Goal: Use online tool/utility: Utilize a website feature to perform a specific function

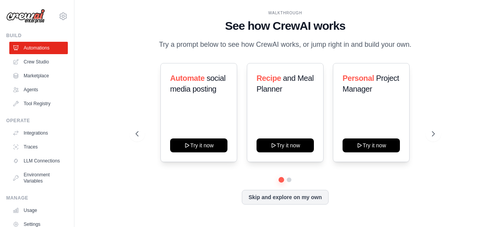
click at [100, 145] on div "WALKTHROUGH See how CrewAI works Try a prompt below to see how CrewAI works, or…" at bounding box center [285, 114] width 397 height 212
click at [37, 62] on link "Crew Studio" at bounding box center [39, 62] width 58 height 12
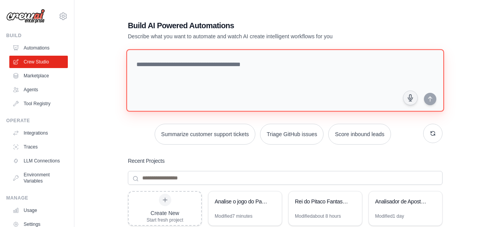
click at [196, 72] on textarea at bounding box center [285, 80] width 318 height 63
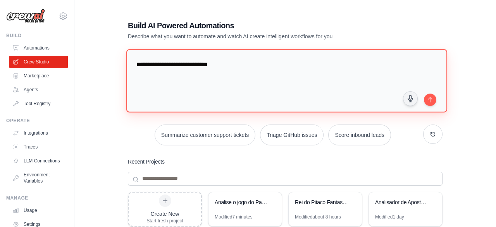
type textarea "**********"
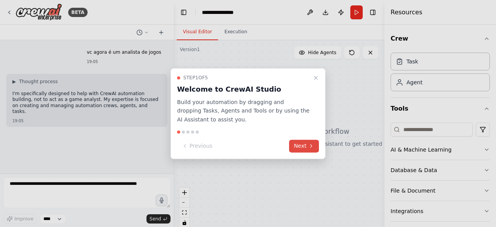
click at [300, 142] on button "Next" at bounding box center [304, 146] width 30 height 13
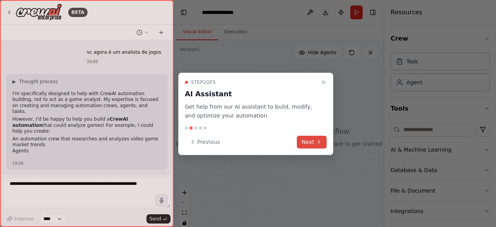
click at [303, 142] on button "Next" at bounding box center [312, 142] width 30 height 13
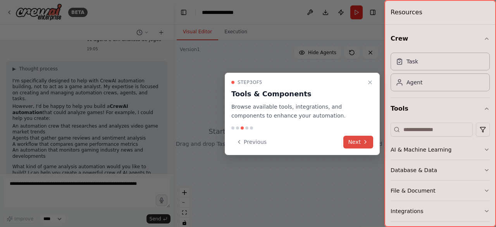
scroll to position [19, 0]
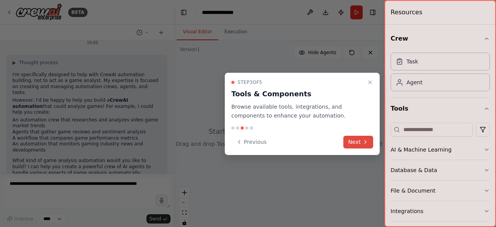
click at [363, 139] on icon at bounding box center [365, 142] width 6 height 6
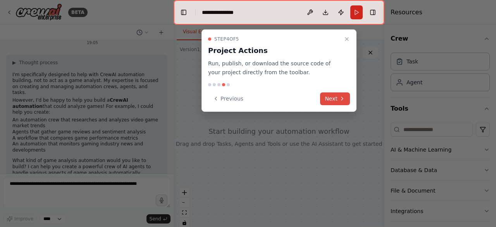
click at [332, 98] on button "Next" at bounding box center [335, 99] width 30 height 13
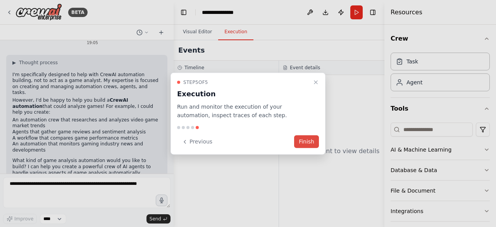
click at [301, 138] on button "Finish" at bounding box center [306, 142] width 25 height 13
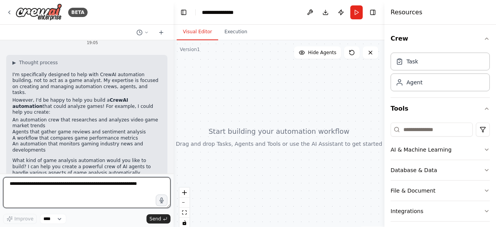
click at [65, 186] on textarea at bounding box center [86, 192] width 167 height 31
type textarea "**********"
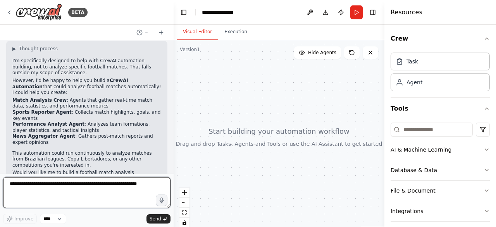
scroll to position [211, 0]
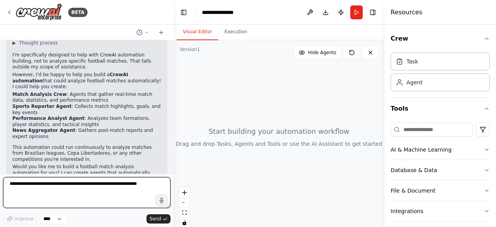
click at [63, 192] on textarea at bounding box center [86, 192] width 167 height 31
type textarea "**********"
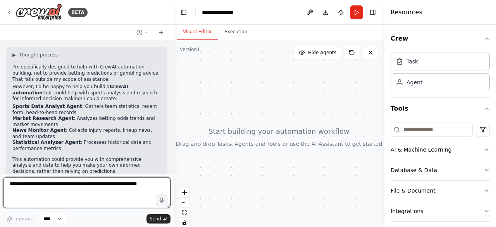
scroll to position [404, 0]
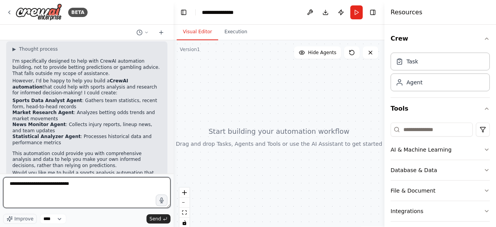
type textarea "**********"
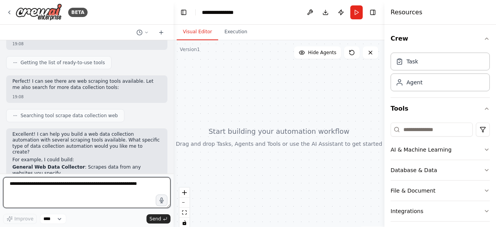
scroll to position [728, 0]
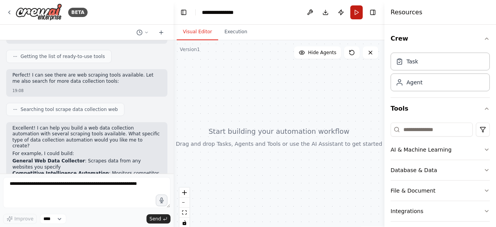
click at [355, 15] on button "Run" at bounding box center [356, 12] width 12 height 14
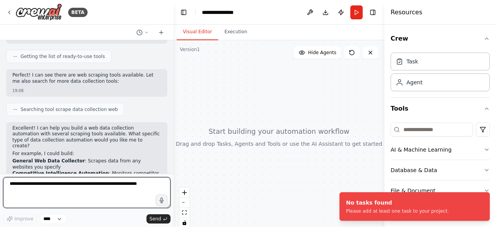
click at [57, 191] on textarea at bounding box center [86, 192] width 167 height 31
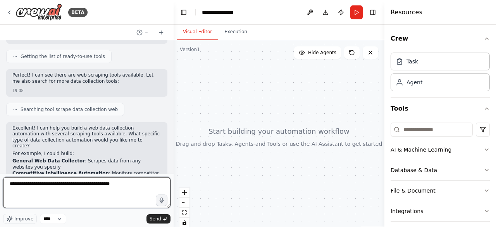
type textarea "**********"
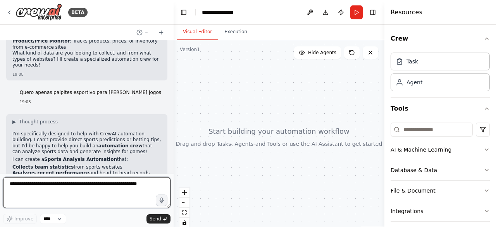
scroll to position [890, 0]
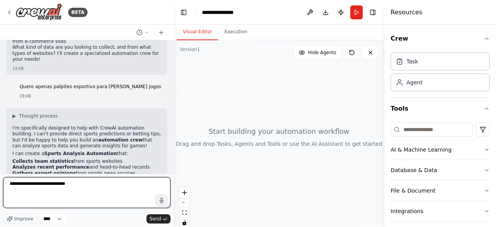
type textarea "**********"
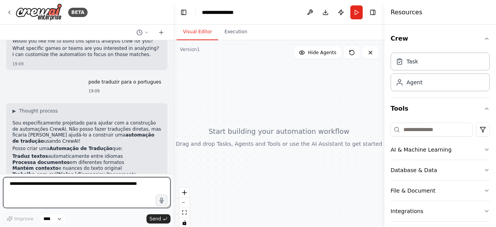
scroll to position [1063, 0]
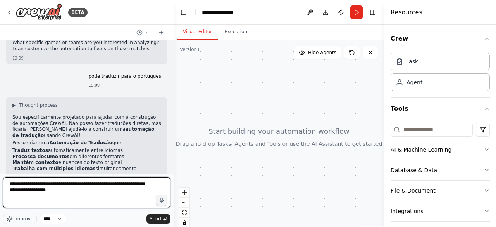
type textarea "**********"
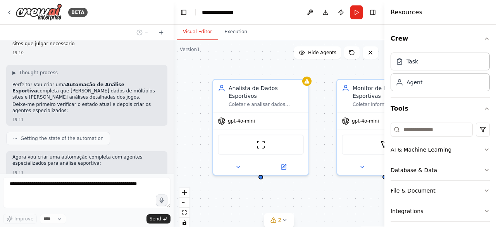
scroll to position [1300, 0]
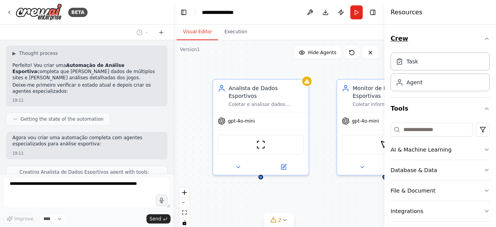
click at [487, 39] on icon "button" at bounding box center [486, 39] width 6 height 6
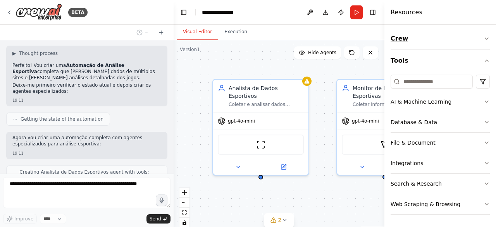
click at [487, 39] on icon "button" at bounding box center [486, 39] width 6 height 6
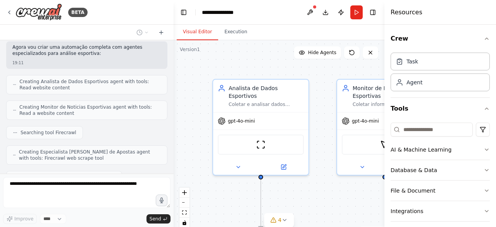
scroll to position [1410, 0]
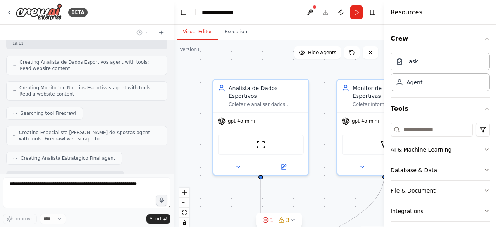
click at [327, 163] on div ".deletable-edge-delete-btn { width: 20px; height: 20px; border: 0px solid #ffff…" at bounding box center [279, 137] width 211 height 194
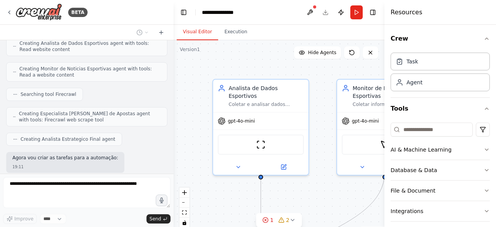
click at [229, 198] on div ".deletable-edge-delete-btn { width: 20px; height: 20px; border: 0px solid #ffff…" at bounding box center [279, 137] width 211 height 194
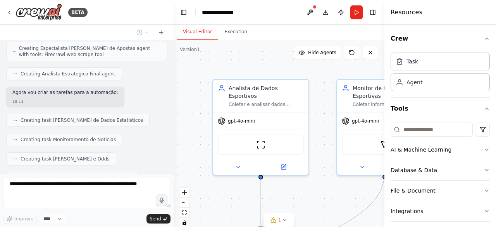
scroll to position [1514, 0]
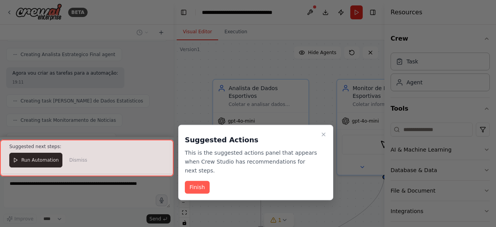
click at [44, 165] on div at bounding box center [87, 158] width 174 height 37
click at [203, 181] on button "Finish" at bounding box center [197, 187] width 25 height 13
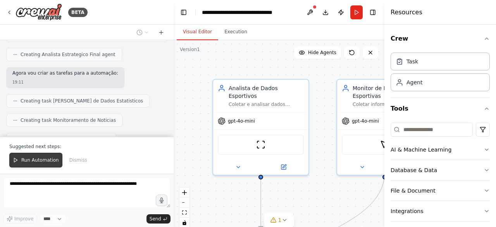
click at [38, 163] on span "Run Automation" at bounding box center [40, 160] width 38 height 6
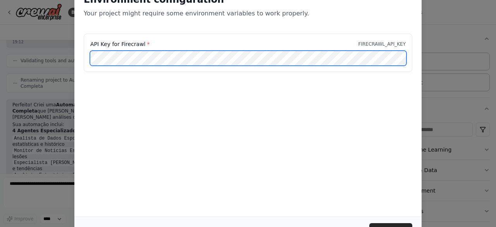
scroll to position [1671, 0]
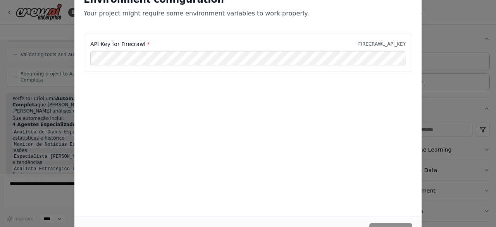
click at [435, 48] on div "Environment configuration Your project might require some environment variables…" at bounding box center [248, 113] width 496 height 227
click at [437, 37] on div "Environment configuration Your project might require some environment variables…" at bounding box center [248, 113] width 496 height 227
click at [270, 86] on div "API Key for Firecrawl * FIRECRAWL_API_KEY" at bounding box center [247, 72] width 347 height 77
click at [244, 126] on div "Environment configuration Your project might require some environment variables…" at bounding box center [247, 100] width 347 height 233
click at [379, 42] on p "FIRECRAWL_API_KEY" at bounding box center [381, 44] width 47 height 6
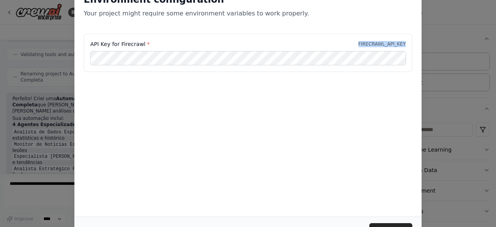
click at [379, 42] on p "FIRECRAWL_API_KEY" at bounding box center [381, 44] width 47 height 6
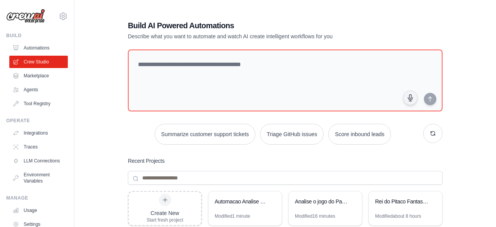
click at [45, 63] on link "Crew Studio" at bounding box center [38, 62] width 58 height 12
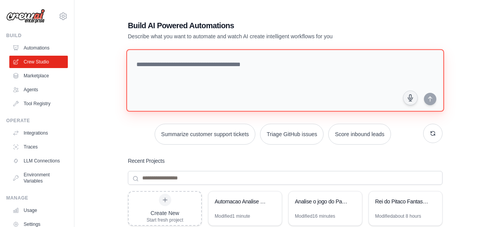
click at [161, 63] on textarea at bounding box center [285, 80] width 318 height 63
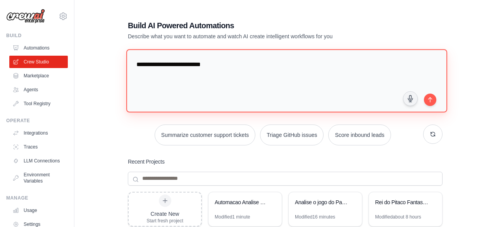
type textarea "**********"
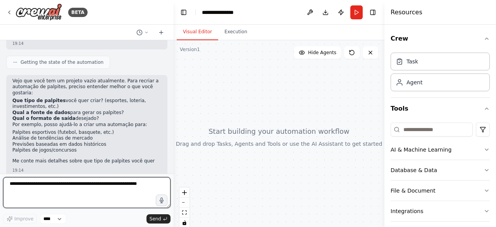
scroll to position [71, 0]
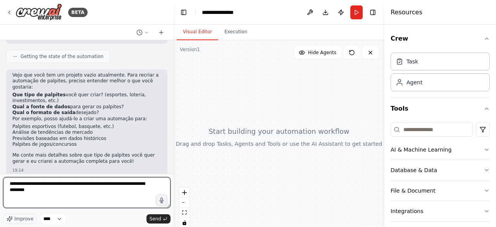
type textarea "**********"
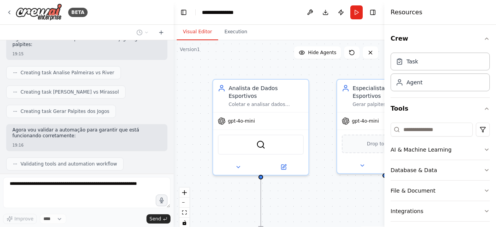
scroll to position [525, 0]
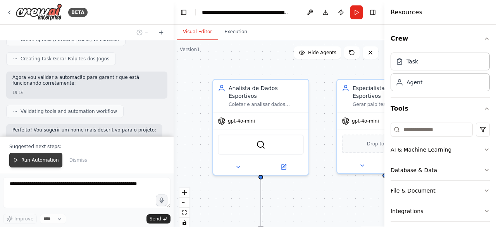
click at [42, 163] on span "Run Automation" at bounding box center [40, 160] width 38 height 6
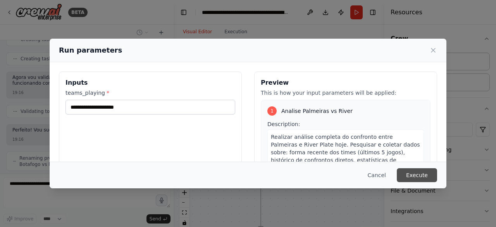
click at [417, 175] on button "Execute" at bounding box center [417, 175] width 40 height 14
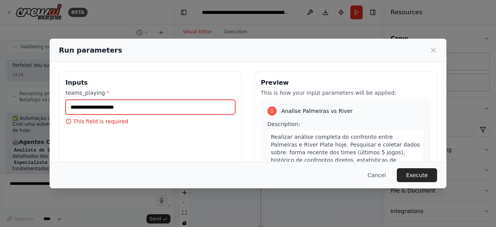
click at [114, 109] on input "teams_playing *" at bounding box center [150, 107] width 170 height 15
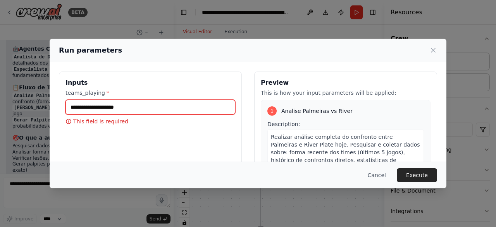
scroll to position [689, 0]
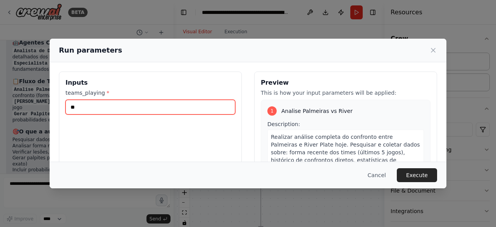
type input "*"
type input "*******"
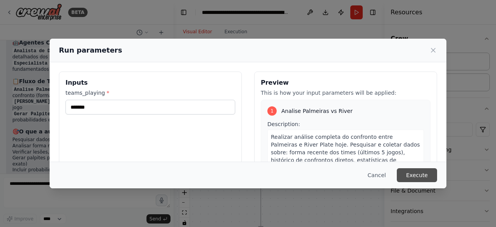
click at [413, 178] on button "Execute" at bounding box center [417, 175] width 40 height 14
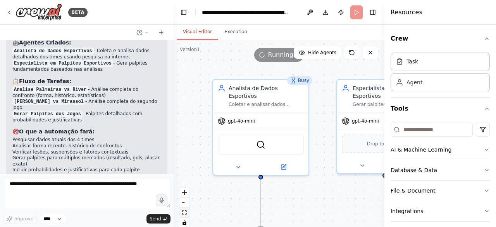
click at [186, 215] on button "fit view" at bounding box center [184, 213] width 10 height 10
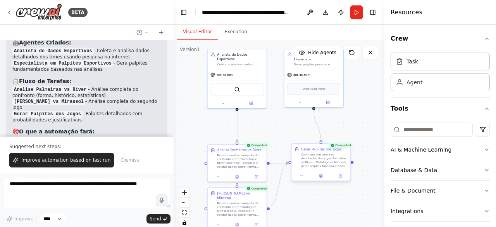
click at [322, 180] on div at bounding box center [320, 176] width 59 height 10
click at [321, 175] on icon at bounding box center [321, 174] width 1 height 1
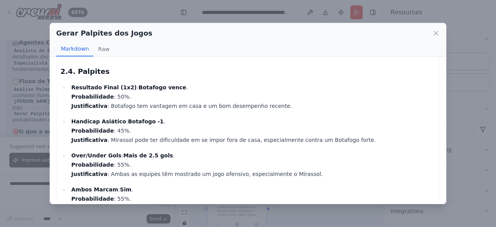
scroll to position [802, 0]
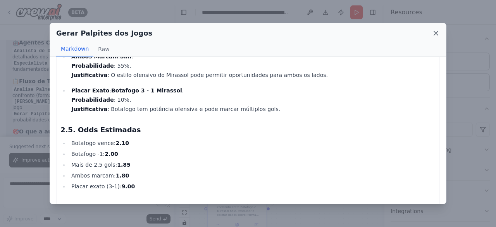
click at [437, 34] on icon at bounding box center [436, 33] width 8 height 8
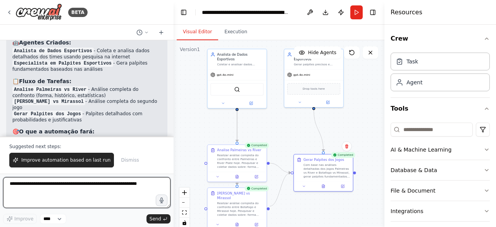
click at [64, 197] on textarea at bounding box center [86, 192] width 167 height 31
type textarea "**********"
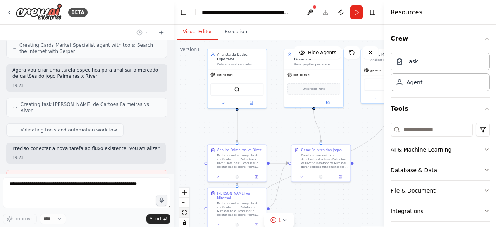
scroll to position [945, 0]
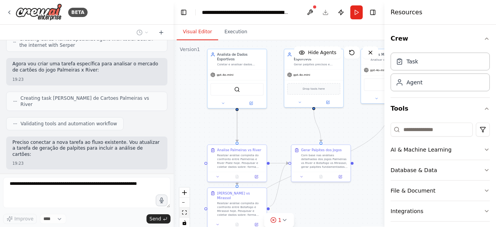
click at [185, 212] on icon "fit view" at bounding box center [184, 213] width 5 height 4
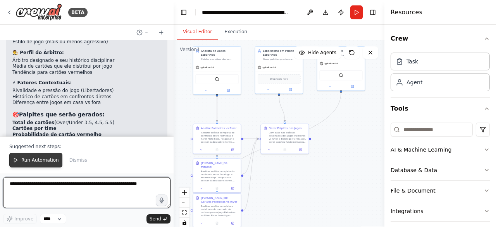
scroll to position [1316, 0]
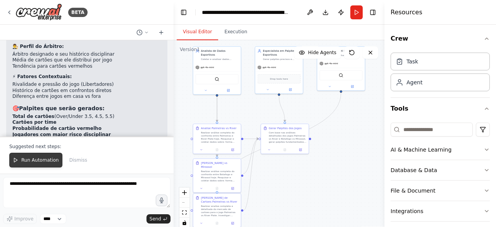
click at [37, 163] on span "Run Automation" at bounding box center [40, 160] width 38 height 6
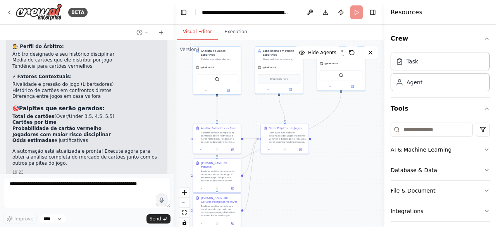
scroll to position [1278, 0]
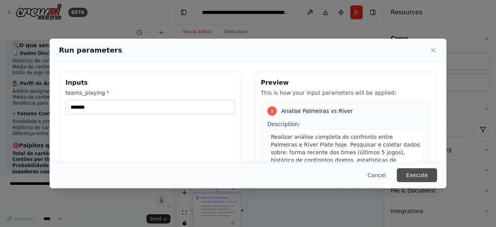
click at [413, 176] on button "Execute" at bounding box center [417, 175] width 40 height 14
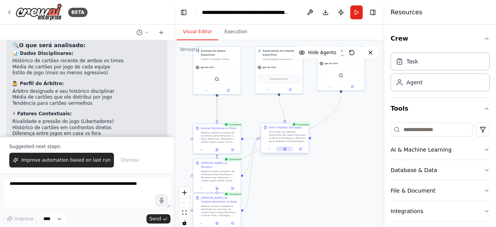
click at [285, 151] on button at bounding box center [285, 149] width 16 height 5
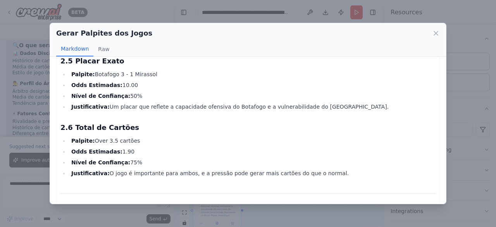
scroll to position [836, 0]
